Goal: Transaction & Acquisition: Purchase product/service

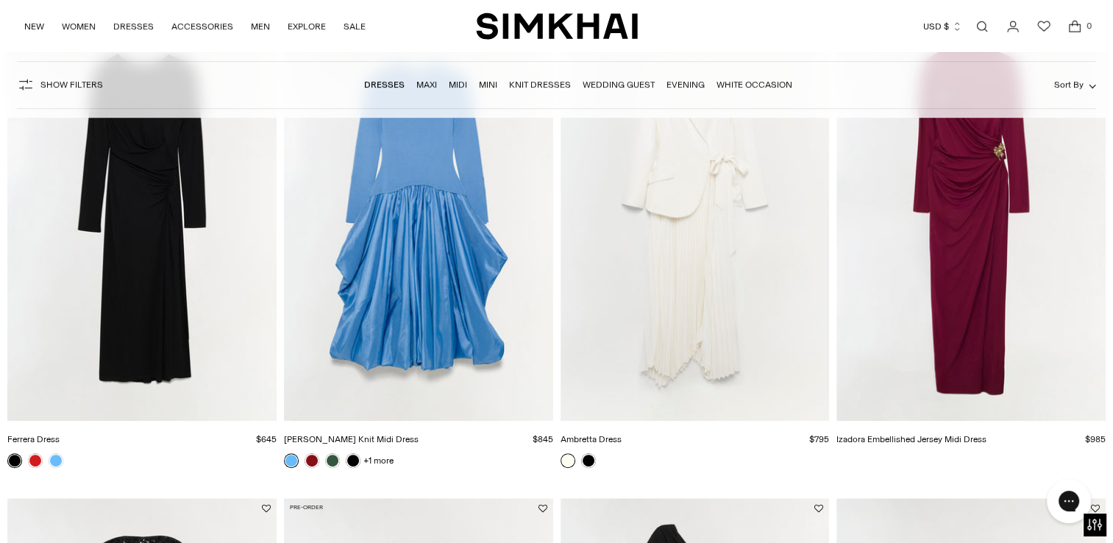
scroll to position [750, 0]
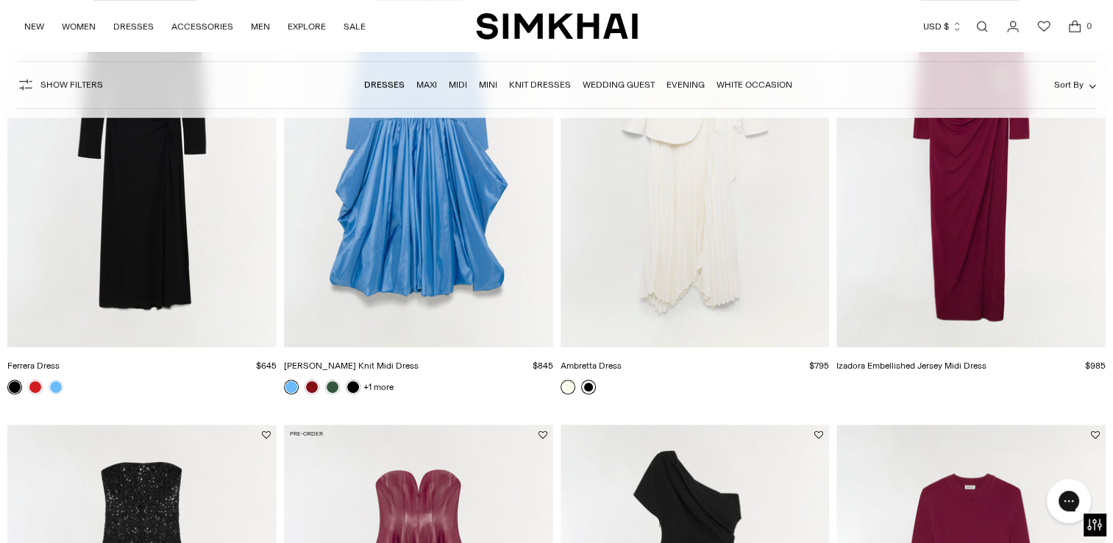
click at [587, 389] on link at bounding box center [588, 387] width 15 height 15
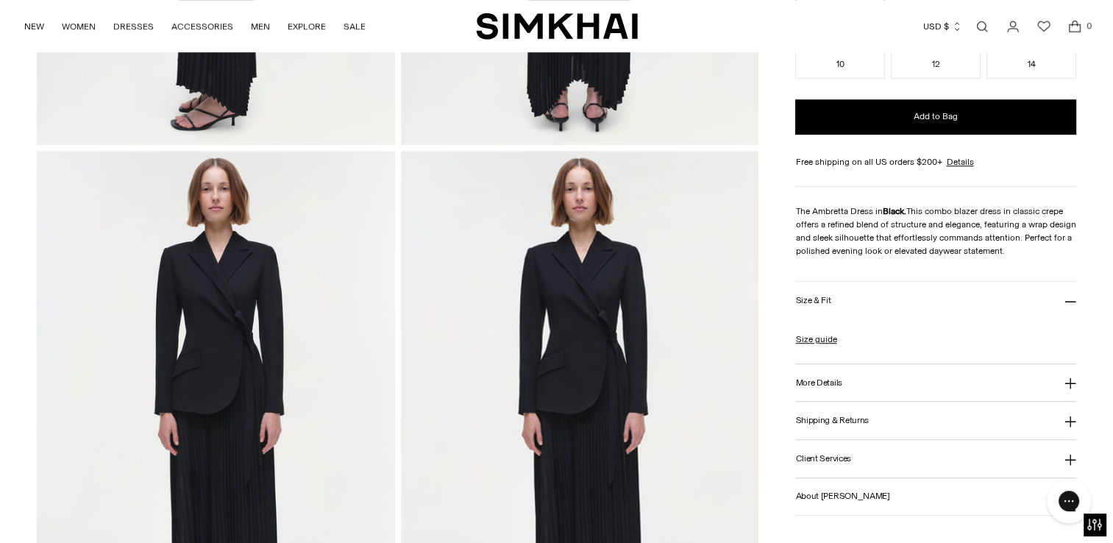
scroll to position [1177, 0]
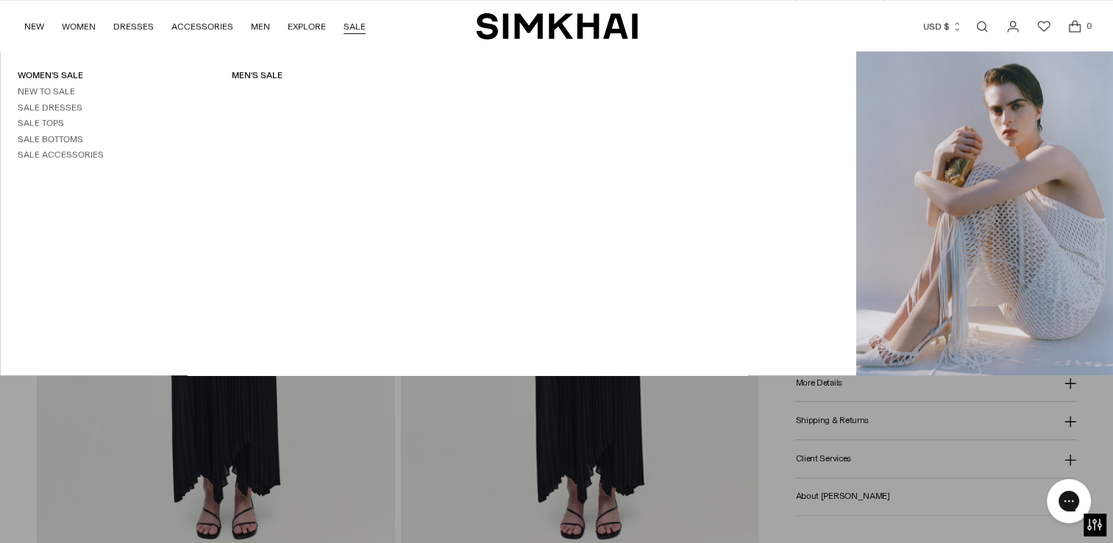
click at [357, 22] on link "SALE" at bounding box center [355, 26] width 22 height 32
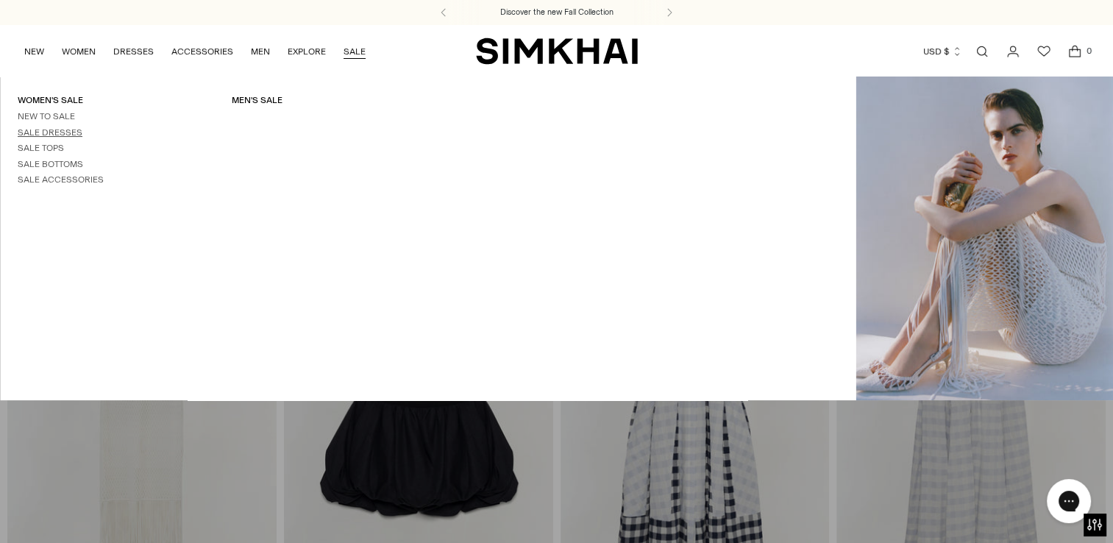
click at [68, 131] on link "Sale Dresses" at bounding box center [50, 132] width 65 height 10
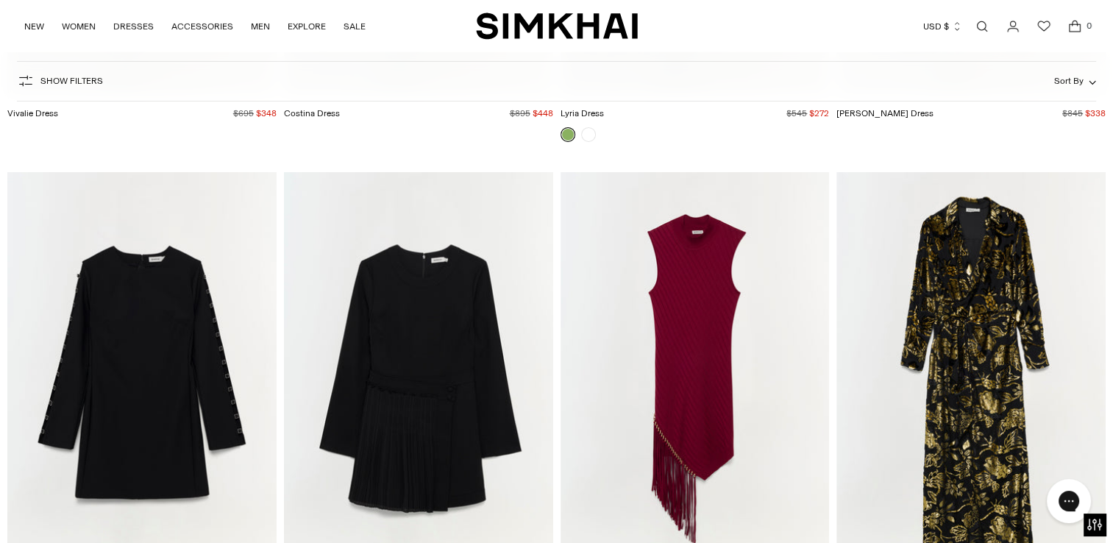
scroll to position [10666, 0]
